Goal: Download file/media

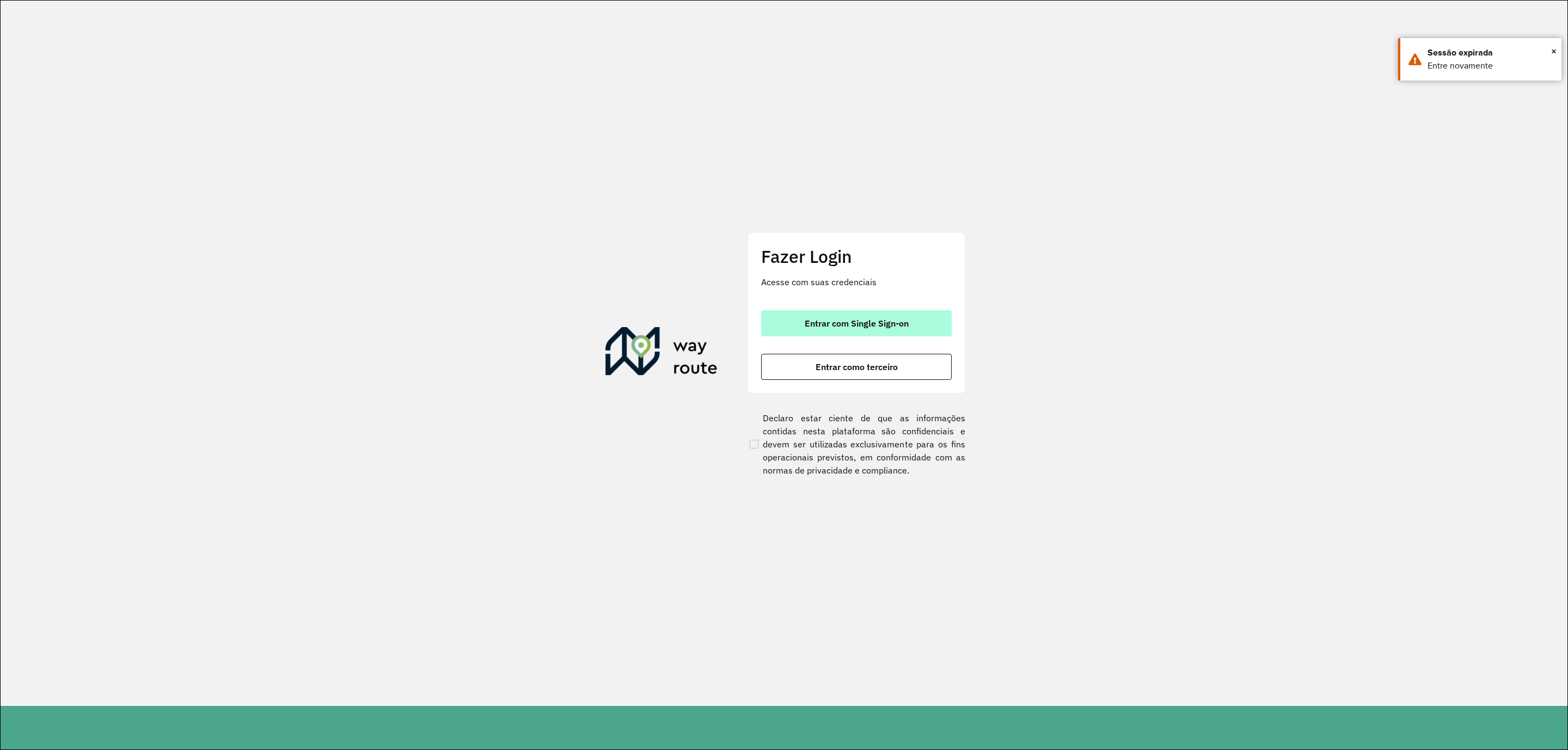
click at [784, 319] on button "Entrar com Single Sign-on" at bounding box center [856, 323] width 190 height 26
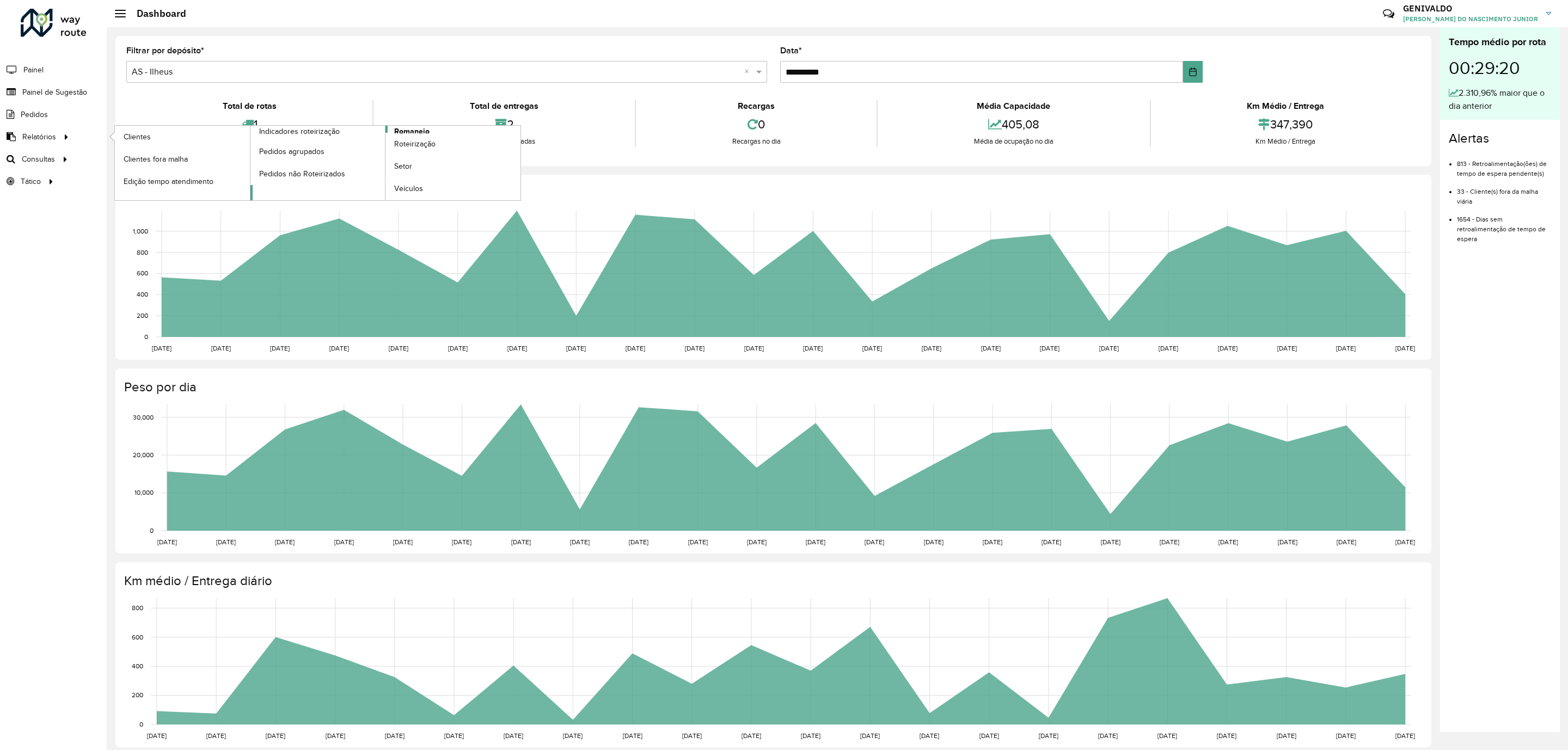
click at [414, 132] on span "Romaneio" at bounding box center [411, 131] width 35 height 12
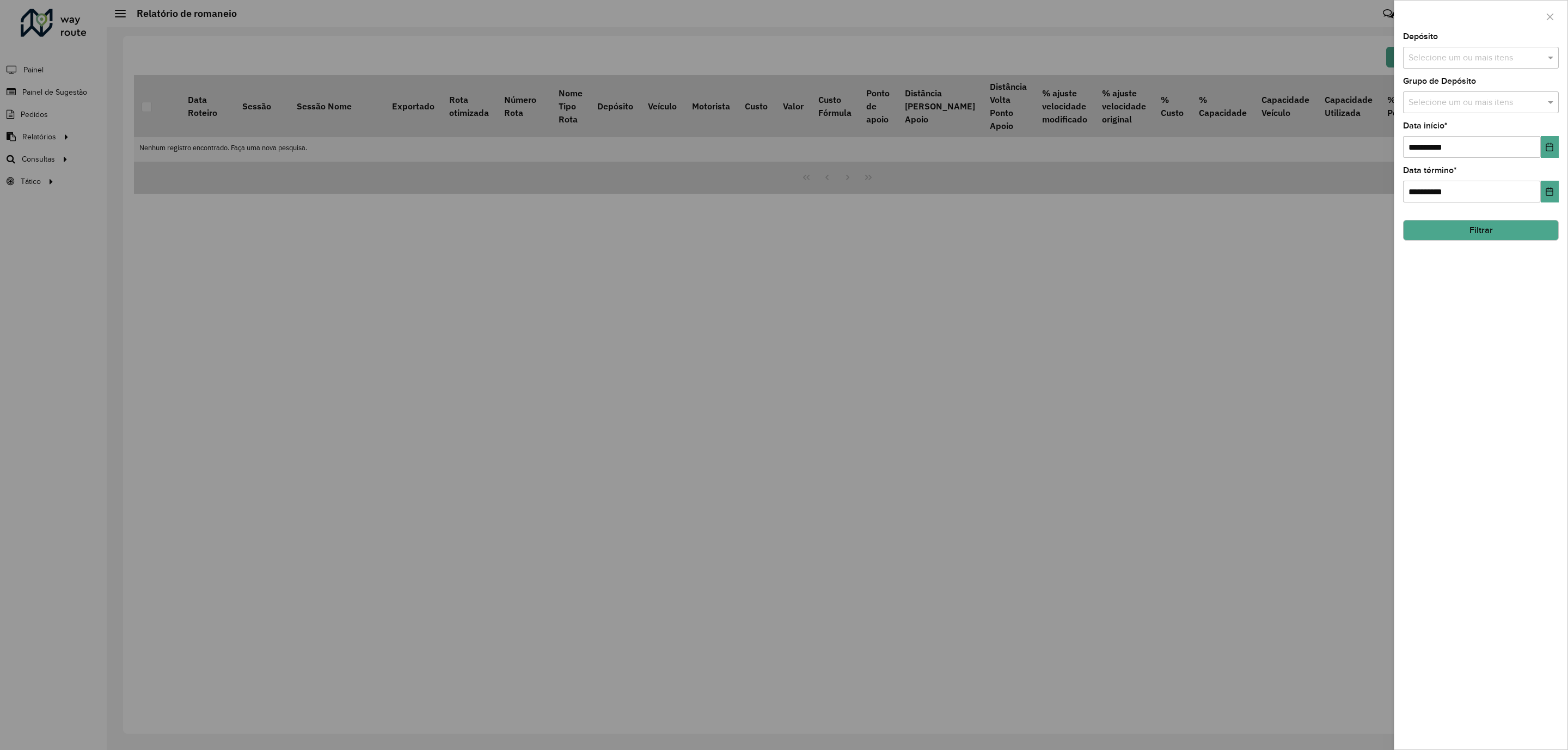
click at [1520, 57] on input "text" at bounding box center [1475, 58] width 140 height 13
click at [1441, 144] on div "CDD Cabo" at bounding box center [1480, 150] width 154 height 18
click at [1481, 305] on div "**********" at bounding box center [1481, 391] width 173 height 716
click at [1547, 145] on icon "Choose Date" at bounding box center [1549, 147] width 7 height 8
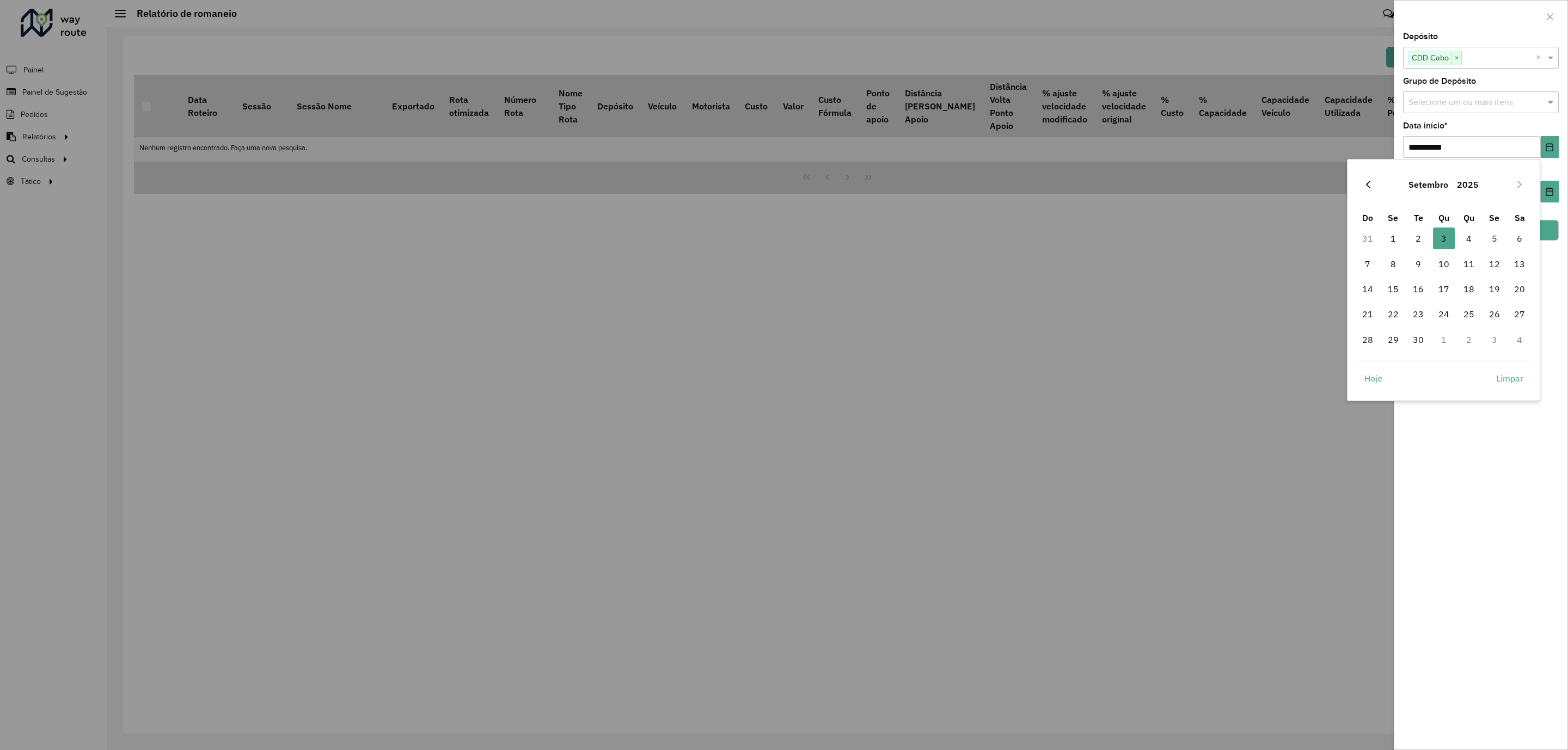
click at [1370, 181] on icon "Previous Month" at bounding box center [1368, 184] width 8 height 8
click at [1493, 239] on span "1" at bounding box center [1494, 238] width 22 height 22
type input "**********"
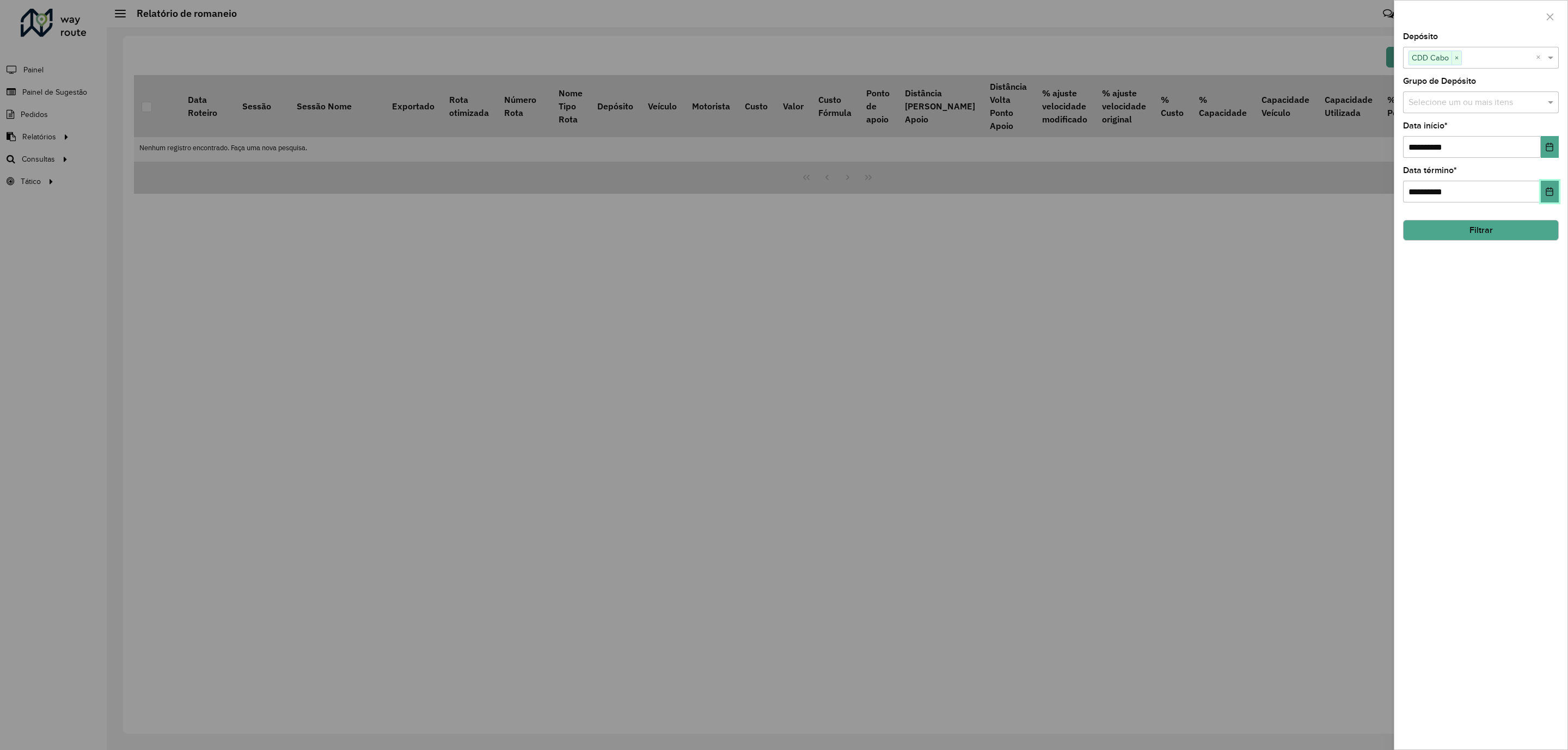
click at [1549, 189] on icon "Choose Date" at bounding box center [1549, 192] width 8 height 8
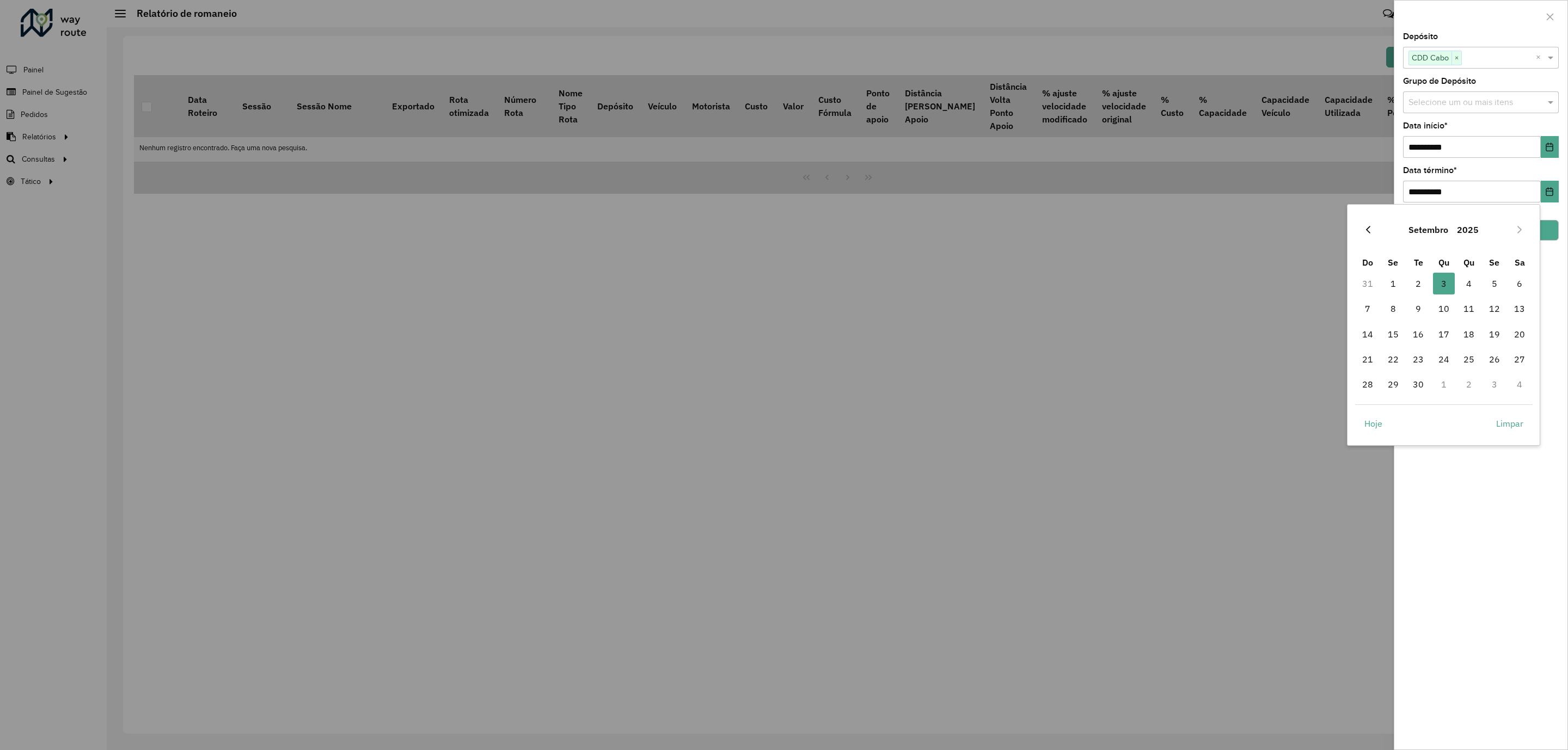
click at [1375, 229] on button "Previous Month" at bounding box center [1368, 230] width 18 height 18
click at [1525, 383] on span "30" at bounding box center [1519, 384] width 22 height 22
type input "**********"
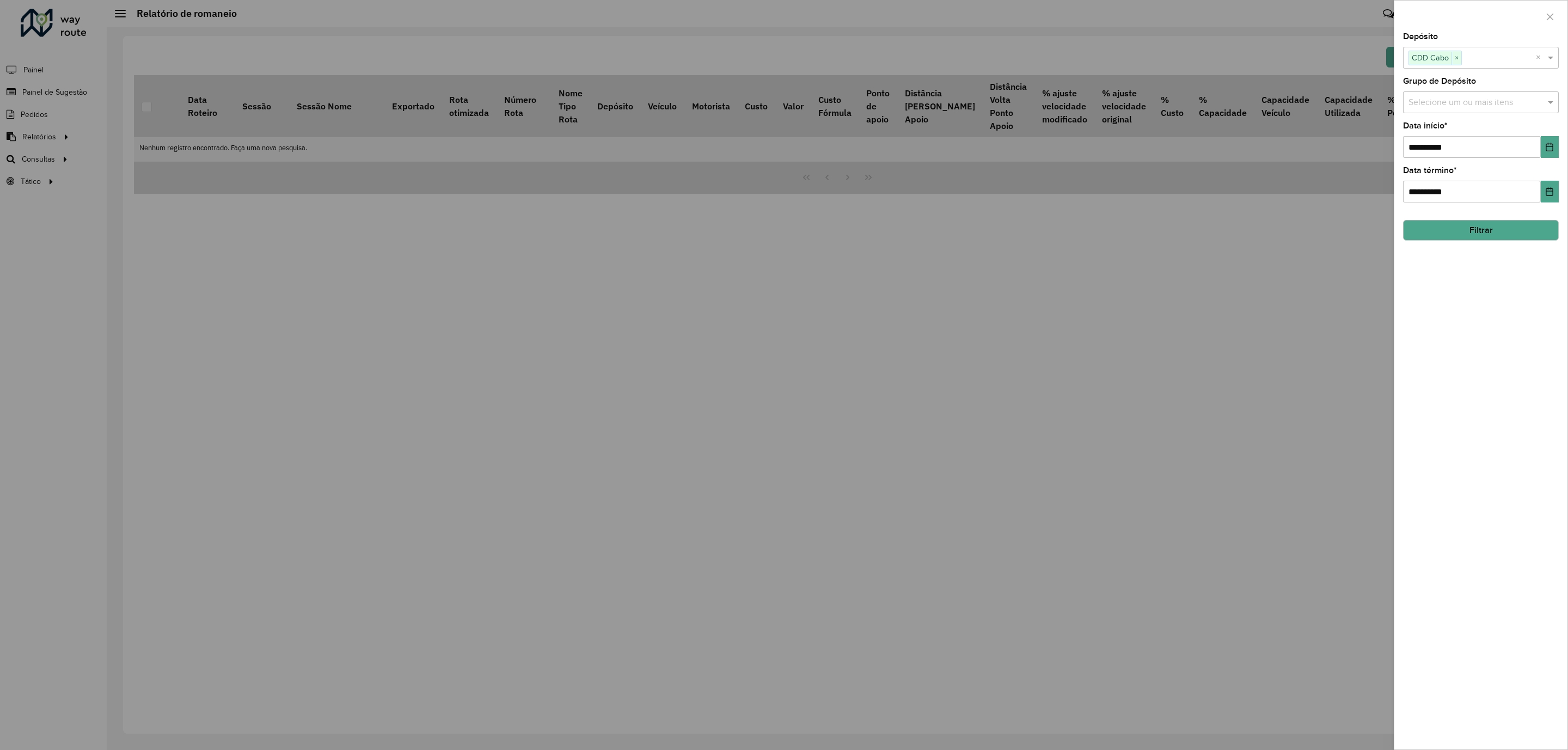
click at [1496, 236] on button "Filtrar" at bounding box center [1481, 230] width 156 height 21
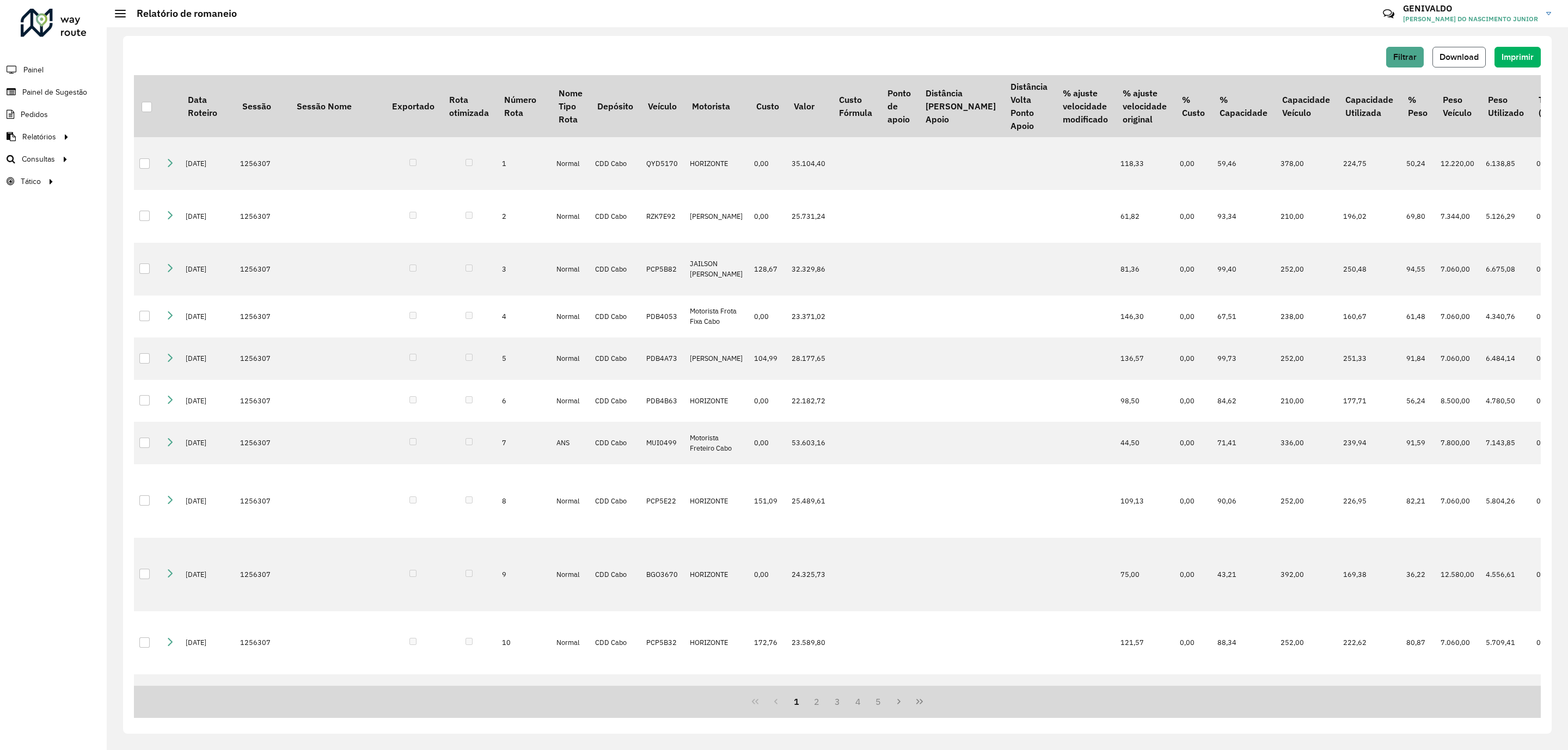
click at [1468, 54] on span "Download" at bounding box center [1459, 56] width 40 height 9
click at [146, 140] on span "Clientes" at bounding box center [138, 137] width 29 height 12
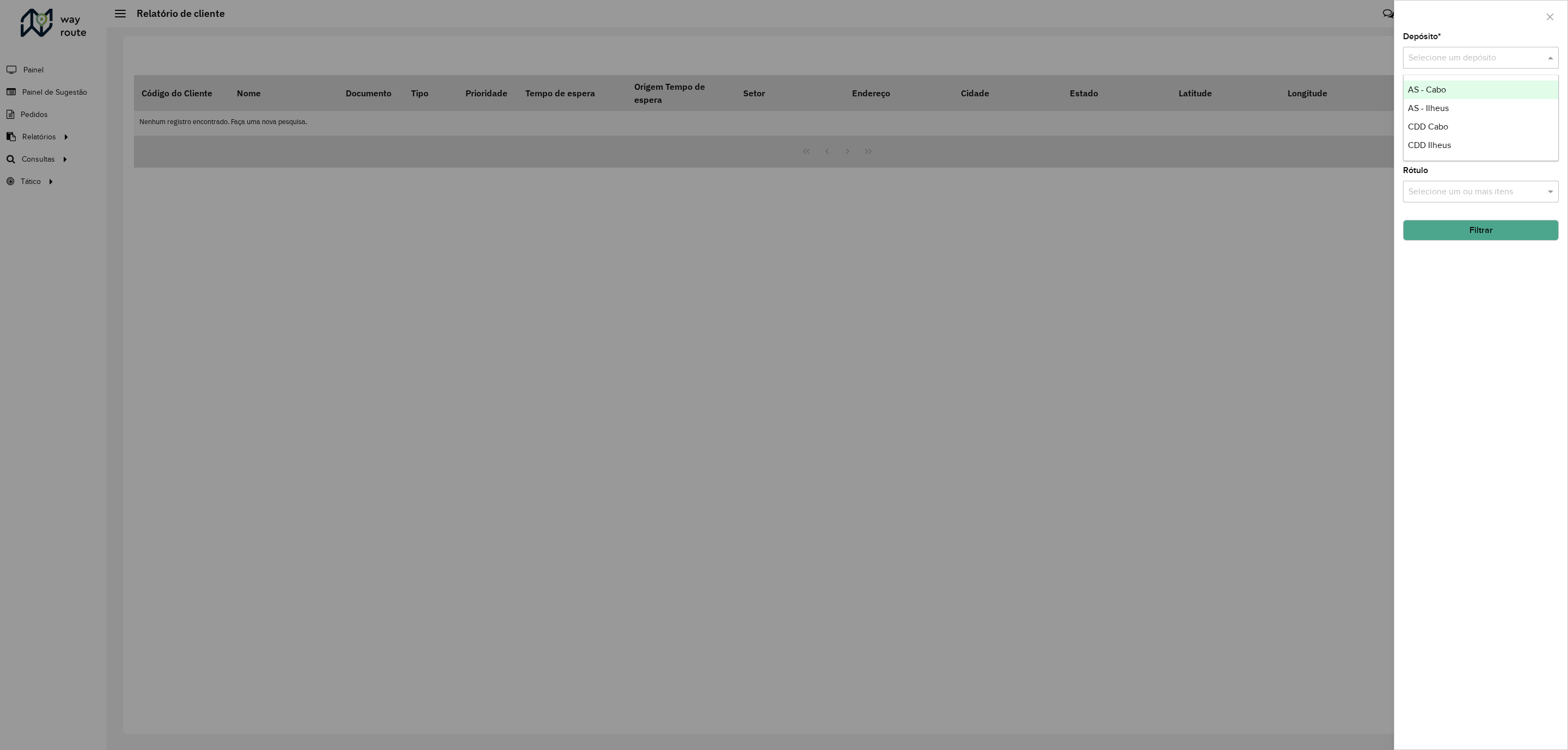
click at [1506, 54] on input "text" at bounding box center [1470, 58] width 123 height 13
click at [1412, 123] on span "CDD Cabo" at bounding box center [1428, 126] width 40 height 9
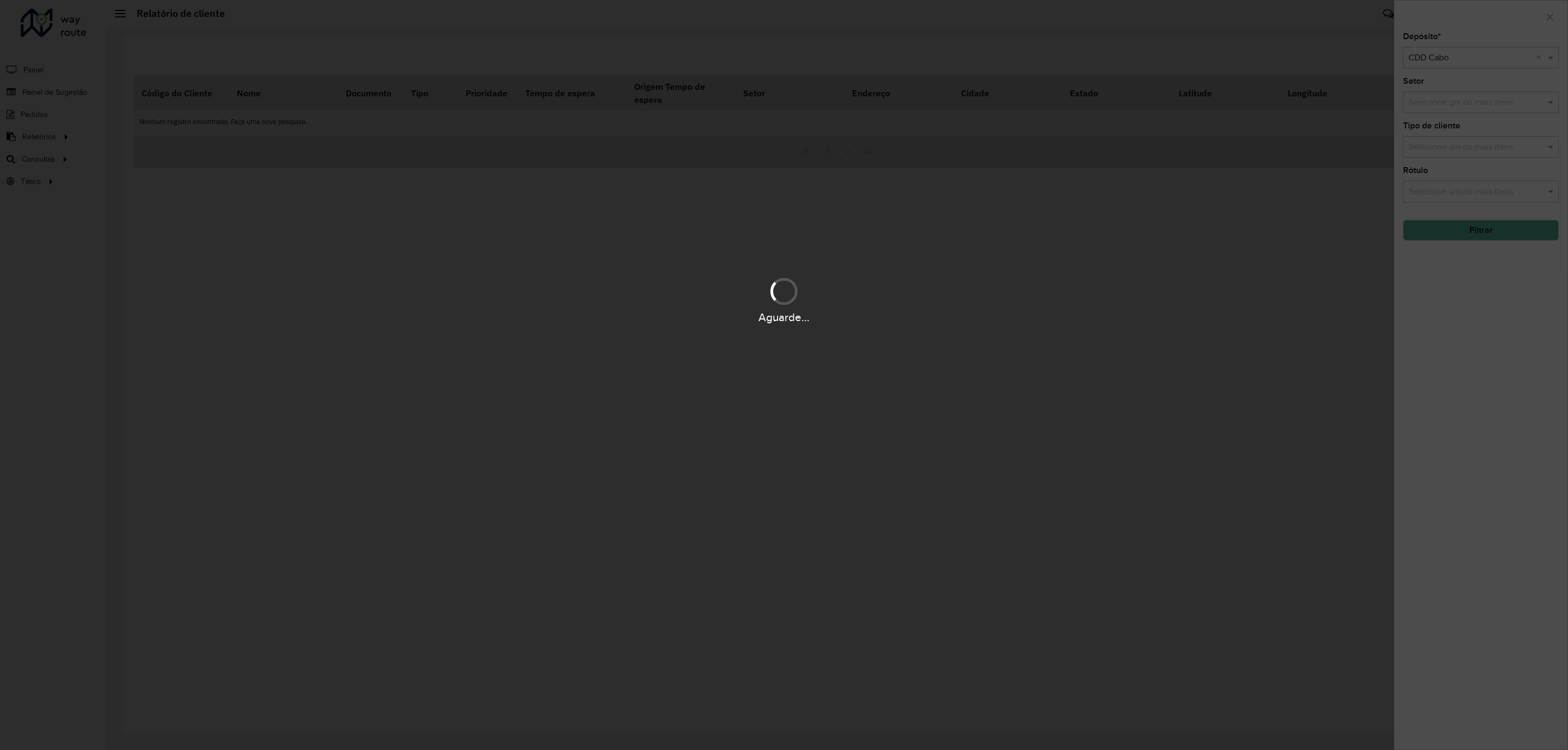
click at [1442, 235] on button "Filtrar" at bounding box center [1481, 230] width 156 height 21
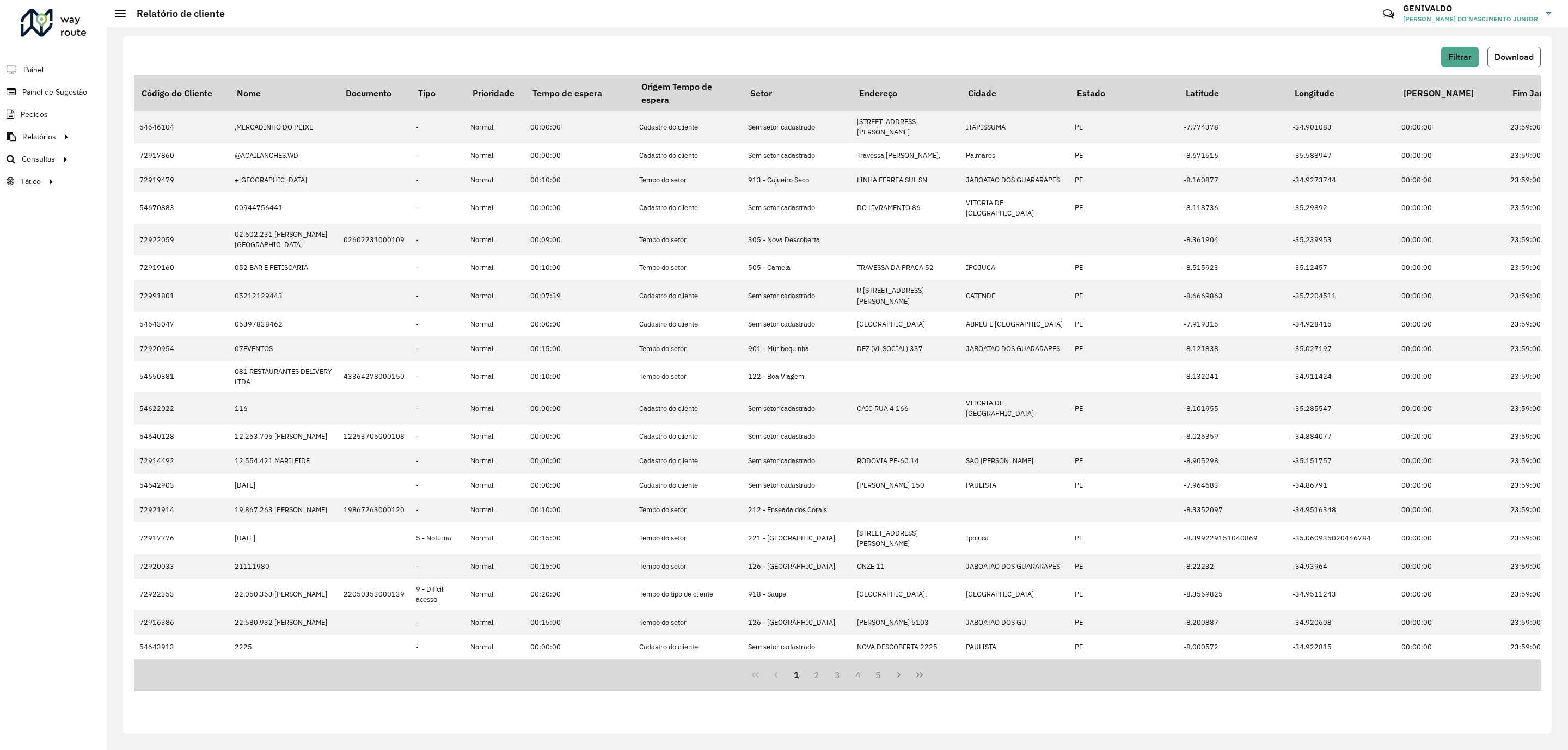
click at [1512, 54] on span "Download" at bounding box center [1513, 56] width 40 height 9
